Goal: Task Accomplishment & Management: Complete application form

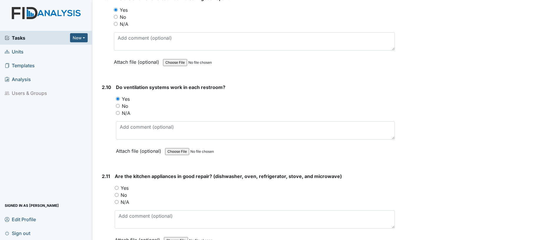
scroll to position [1780, 0]
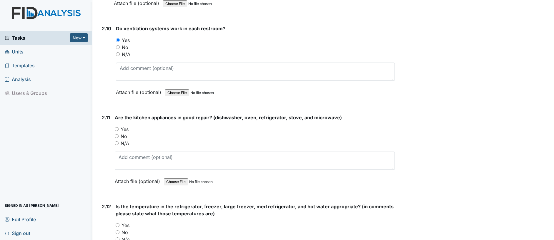
click at [117, 130] on input "Yes" at bounding box center [117, 129] width 4 height 4
radio input "true"
click at [119, 226] on div "Yes" at bounding box center [255, 225] width 279 height 7
click at [118, 225] on input "Yes" at bounding box center [118, 226] width 4 height 4
radio input "true"
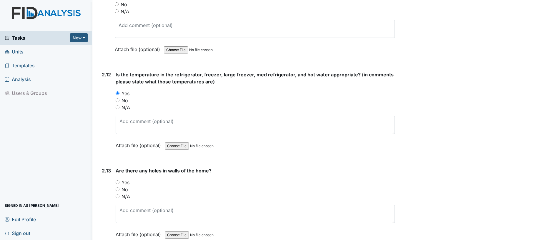
scroll to position [1912, 0]
click at [115, 187] on div "2.13 Are there any holes in walls of the home? You must select one of the below…" at bounding box center [246, 207] width 295 height 80
click at [118, 189] on input "No" at bounding box center [118, 189] width 4 height 4
radio input "true"
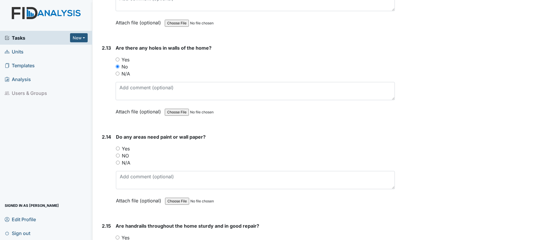
scroll to position [2050, 0]
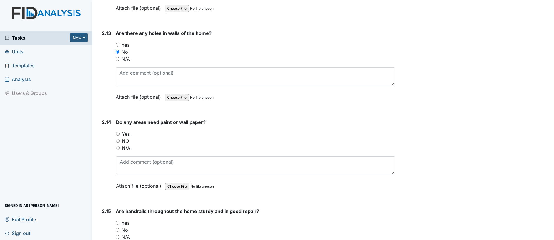
click at [118, 142] on input "NO" at bounding box center [118, 141] width 4 height 4
radio input "true"
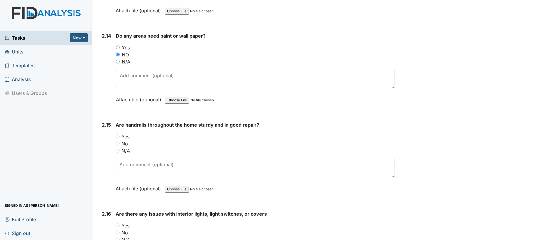
scroll to position [2138, 0]
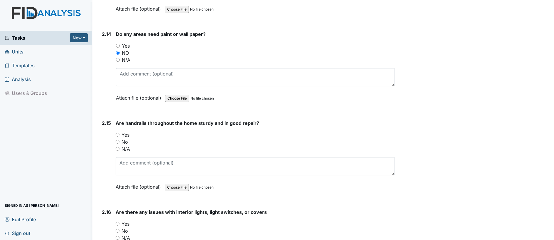
click at [116, 136] on input "Yes" at bounding box center [118, 135] width 4 height 4
radio input "true"
click at [117, 231] on input "No" at bounding box center [118, 231] width 4 height 4
radio input "true"
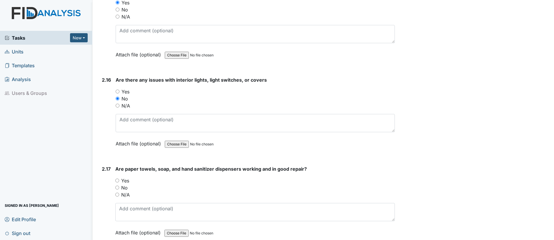
scroll to position [2339, 0]
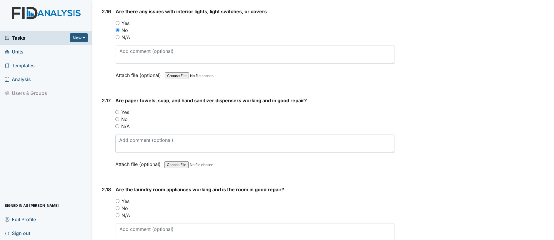
click at [117, 111] on input "Yes" at bounding box center [117, 112] width 4 height 4
radio input "true"
click at [117, 202] on input "Yes" at bounding box center [118, 201] width 4 height 4
radio input "true"
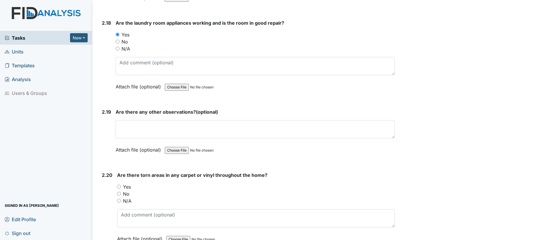
scroll to position [2564, 0]
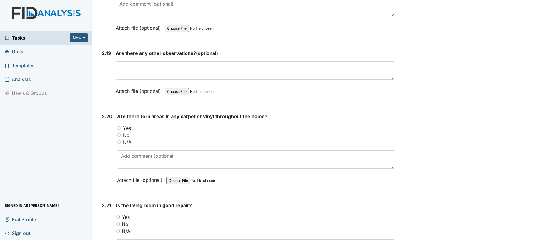
click at [119, 135] on input "No" at bounding box center [119, 135] width 4 height 4
radio input "true"
click at [119, 218] on input "Yes" at bounding box center [118, 217] width 4 height 4
radio input "true"
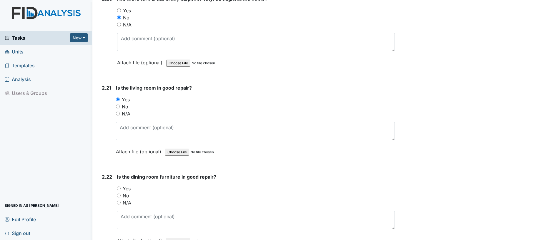
scroll to position [2697, 0]
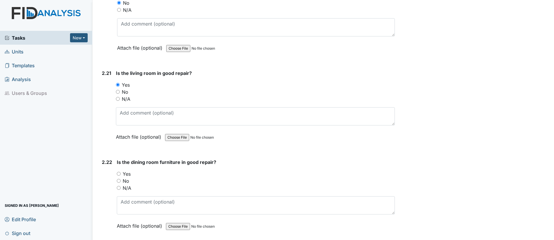
click at [121, 173] on input "Yes" at bounding box center [119, 174] width 4 height 4
radio input "true"
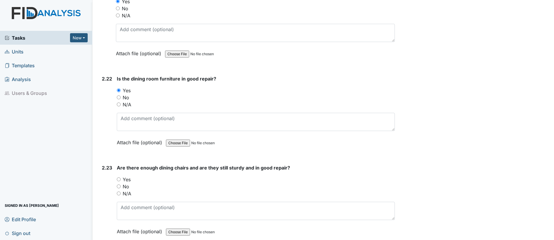
scroll to position [2819, 0]
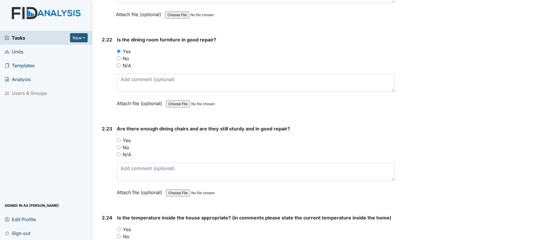
click at [121, 139] on div "Yes" at bounding box center [256, 140] width 278 height 7
click at [119, 231] on input "Yes" at bounding box center [119, 230] width 4 height 4
radio input "true"
click at [120, 141] on input "Yes" at bounding box center [119, 141] width 4 height 4
radio input "true"
